Goal: Entertainment & Leisure: Consume media (video, audio)

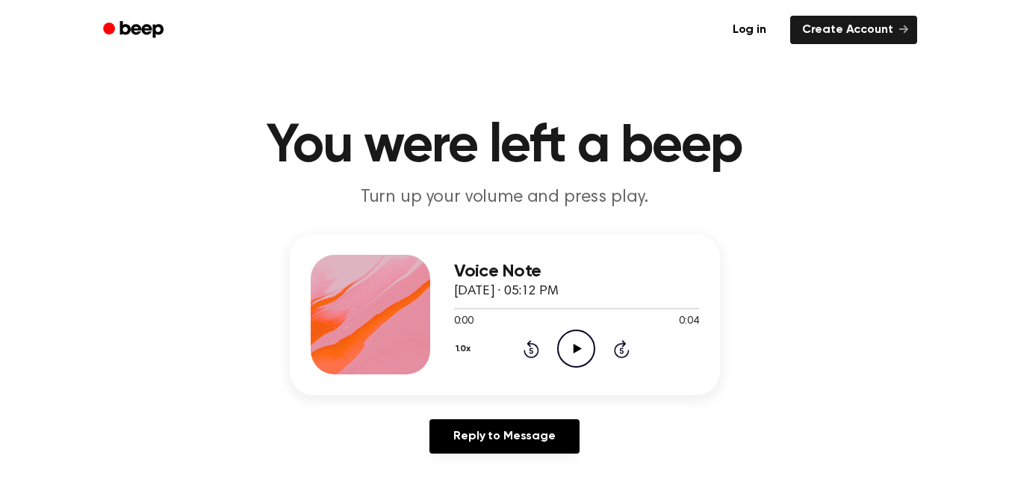
scroll to position [6, 0]
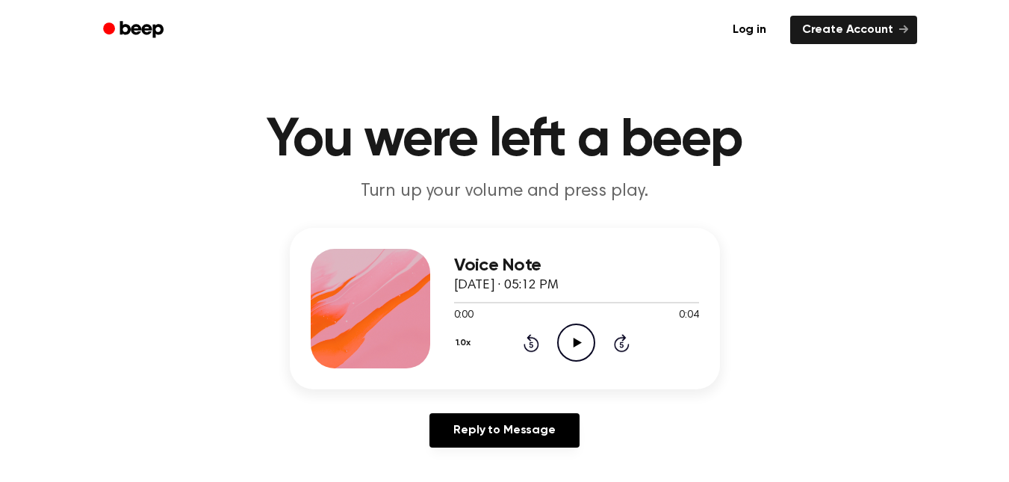
drag, startPoint x: 452, startPoint y: 283, endPoint x: 570, endPoint y: 290, distance: 118.9
click at [570, 290] on div "Voice Note [DATE] · 05:12 PM 0:00 0:04 Your browser does not support the [objec…" at bounding box center [505, 308] width 430 height 161
copy span "[DATE]"
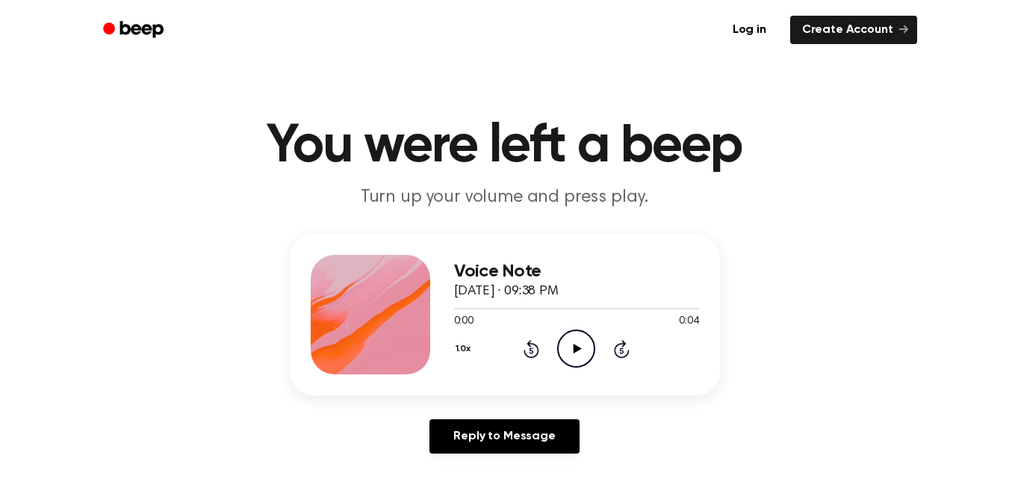
click at [379, 256] on div at bounding box center [370, 314] width 119 height 119
click at [568, 355] on icon "Play Audio" at bounding box center [576, 348] width 38 height 38
click at [530, 349] on icon at bounding box center [531, 350] width 4 height 6
click at [582, 352] on icon "Play Audio" at bounding box center [576, 348] width 38 height 38
